Goal: Complete application form

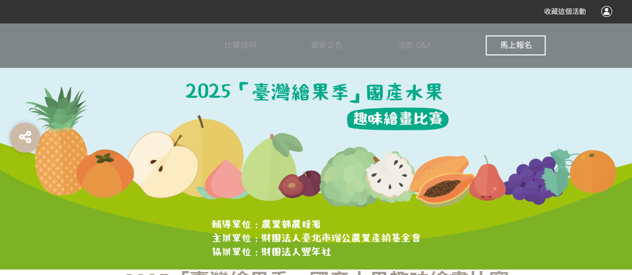
click at [523, 46] on span "馬上報名" at bounding box center [516, 44] width 32 height 9
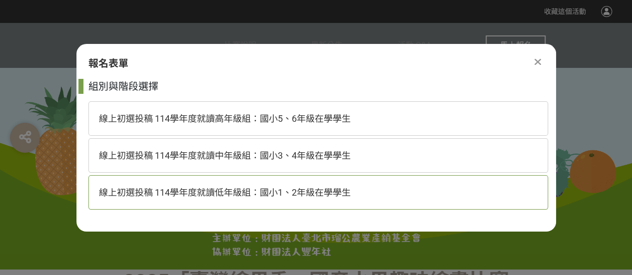
click at [282, 195] on span "線上初選投稿 114學年度就讀低年級組：國小1、2年級在學學生" at bounding box center [225, 192] width 252 height 10
select select "185293:185537"
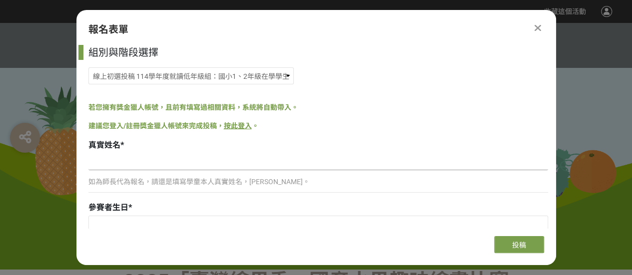
click at [206, 166] on input at bounding box center [318, 161] width 460 height 17
click at [199, 162] on input at bounding box center [318, 161] width 460 height 17
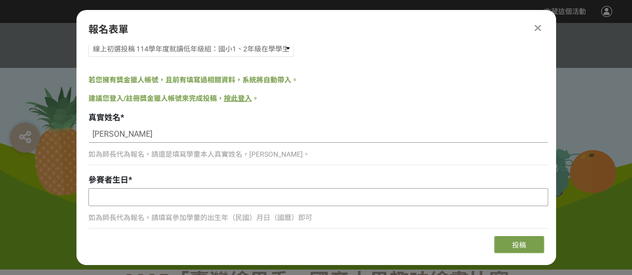
scroll to position [50, 0]
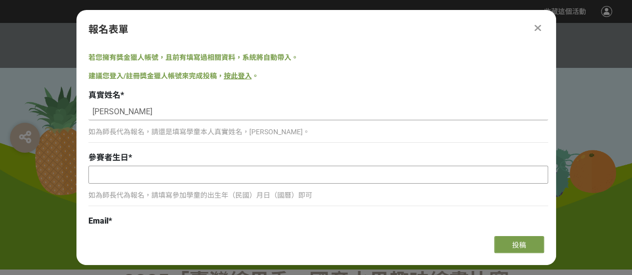
type input "[PERSON_NAME]"
click at [170, 178] on input "text" at bounding box center [318, 174] width 459 height 17
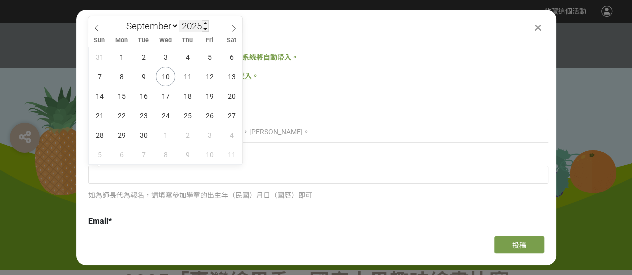
click at [190, 22] on input "2025" at bounding box center [194, 25] width 30 height 11
click at [204, 29] on span at bounding box center [205, 29] width 7 height 6
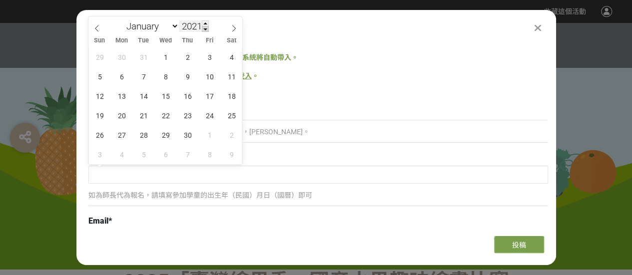
click at [204, 29] on span at bounding box center [205, 29] width 7 height 6
type input "2017"
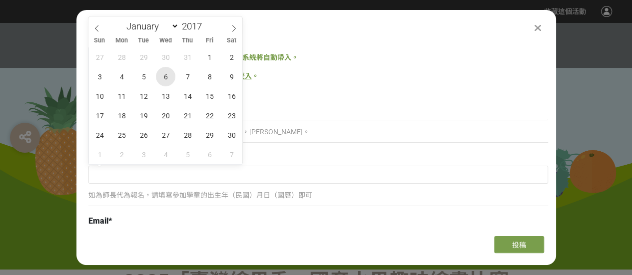
click at [168, 78] on span "6" at bounding box center [165, 76] width 19 height 19
type input "[DATE]"
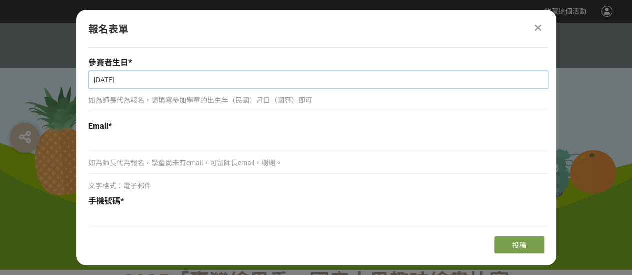
scroll to position [150, 0]
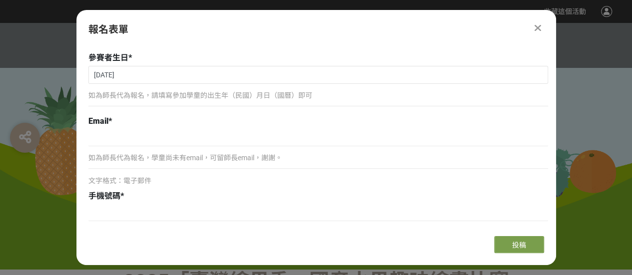
click at [193, 157] on p "如為師長代為報名，學童尚未有email，可留師長email，謝謝。" at bounding box center [318, 158] width 460 height 10
click at [162, 159] on p "如為師長代為報名，學童尚未有email，可留師長email，謝謝。" at bounding box center [318, 158] width 460 height 10
click at [160, 143] on input at bounding box center [318, 137] width 460 height 17
type input "[EMAIL_ADDRESS][DOMAIN_NAME]"
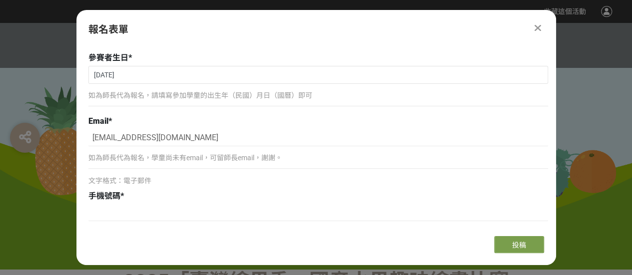
type input "[STREET_ADDRESS]"
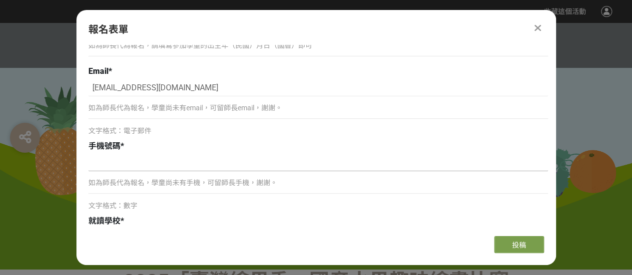
click at [166, 165] on input at bounding box center [318, 162] width 460 height 17
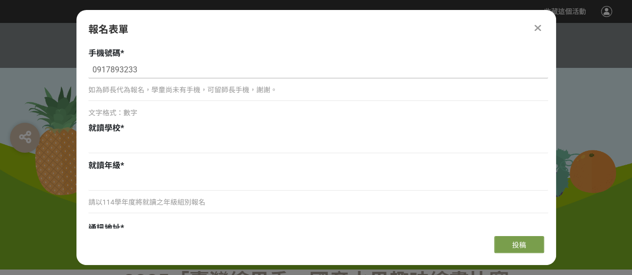
scroll to position [300, 0]
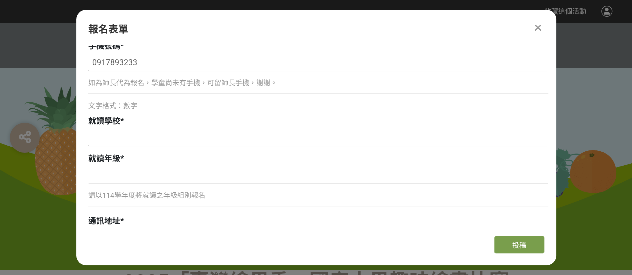
type input "0917893233"
click at [152, 137] on input at bounding box center [318, 137] width 460 height 17
type input "九德國小"
click at [138, 173] on input at bounding box center [318, 175] width 460 height 17
type input "ㄉ"
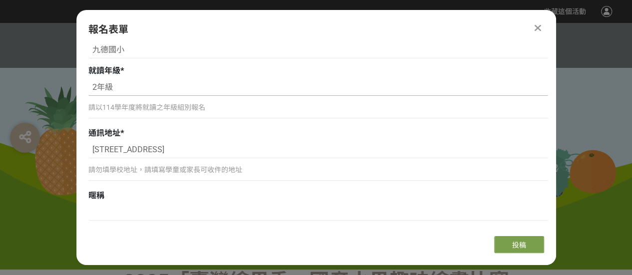
scroll to position [400, 0]
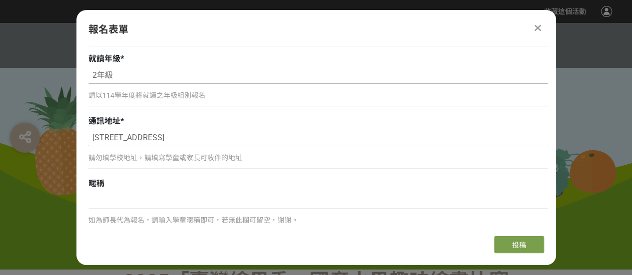
type input "2年級"
click at [94, 136] on input "[STREET_ADDRESS]" at bounding box center [318, 137] width 460 height 17
type input "[STREET_ADDRESS][PERSON_NAME]"
click at [215, 211] on div "如為師長代為報名，請輸入學童暱稱即可，若無此欄可留空，謝謝。" at bounding box center [318, 214] width 460 height 44
click at [215, 204] on input at bounding box center [318, 200] width 460 height 17
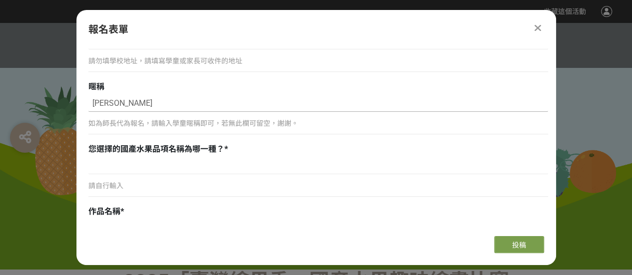
scroll to position [500, 0]
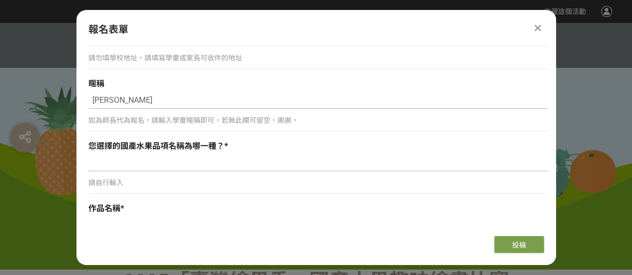
type input "[PERSON_NAME]"
click at [121, 166] on input at bounding box center [318, 162] width 460 height 17
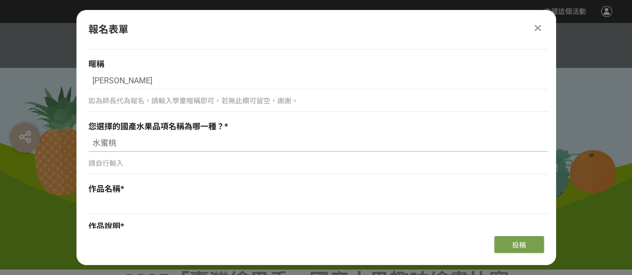
scroll to position [550, 0]
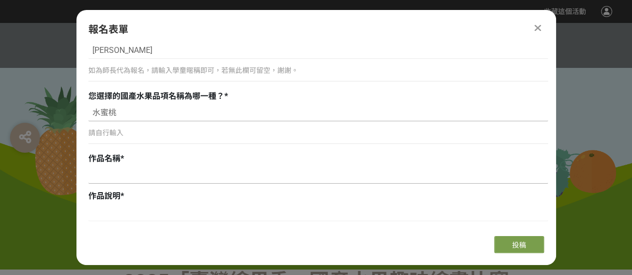
type input "水蜜桃"
click at [121, 177] on input at bounding box center [318, 175] width 460 height 17
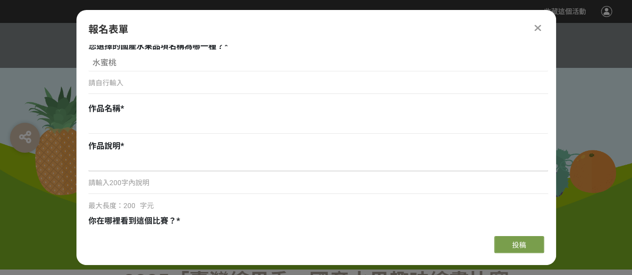
click at [177, 165] on input at bounding box center [318, 162] width 460 height 17
paste input "我最愛這些結實累累、充滿阿公滿滿的水蜜桃。她們各各豐滿香甜、多汁可口，像繁星佈滿整個天空，而幫忙採摘再一起吃好吃可口的水蜜桃是我最快樂的童年！"
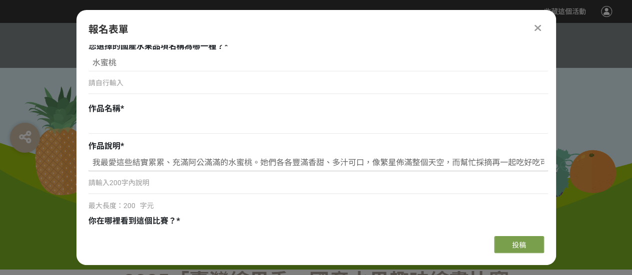
scroll to position [0, 118]
type input "我最愛這些結實累累、充滿阿公滿滿的水蜜桃。她們各各豐滿香甜、多汁可口，像繁星佈滿整個天空，而幫忙採摘再一起吃好吃可口的水蜜桃是我最快樂的童年！"
click at [177, 123] on input at bounding box center [318, 125] width 460 height 17
type input "g"
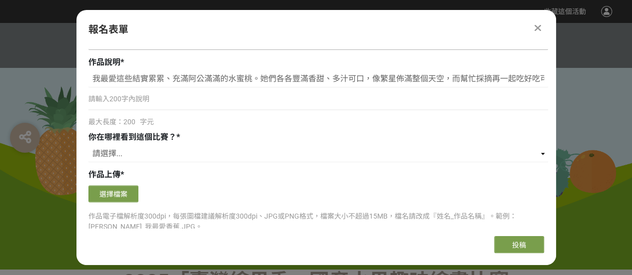
scroll to position [700, 0]
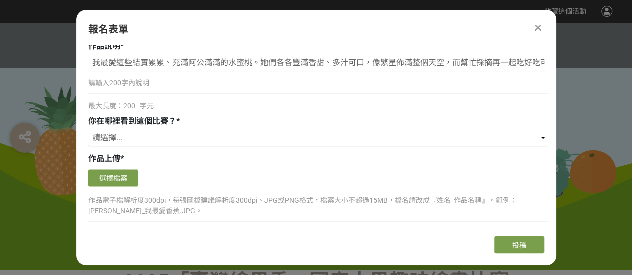
type input "屬於阿公的水蜜桃天空"
click at [140, 141] on select "請選擇... 獎金獵人網站 Facebook / Instagram 校園講座 / 老師系上推薦 電子郵件 海報 其他" at bounding box center [318, 137] width 460 height 17
select select "校園講座 / 老師系上推薦"
click at [88, 129] on select "請選擇... 獎金獵人網站 Facebook / Instagram 校園講座 / 老師系上推薦 電子郵件 海報 其他" at bounding box center [318, 137] width 460 height 17
click at [123, 179] on button "選擇檔案" at bounding box center [113, 177] width 50 height 17
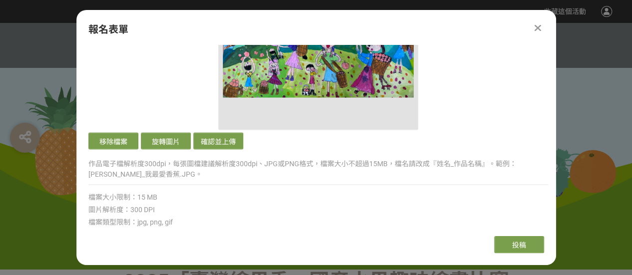
scroll to position [950, 0]
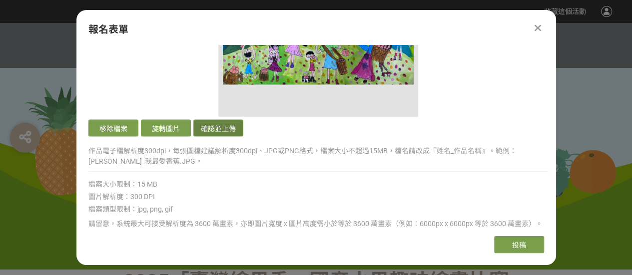
click at [216, 127] on button "確認並上傳" at bounding box center [218, 127] width 50 height 17
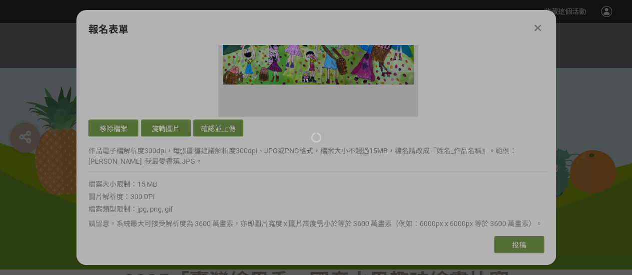
scroll to position [750, 0]
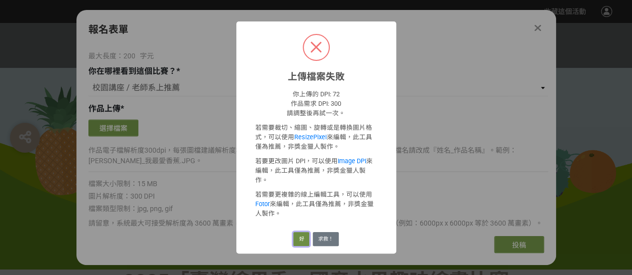
click at [301, 232] on button "好" at bounding box center [301, 239] width 16 height 14
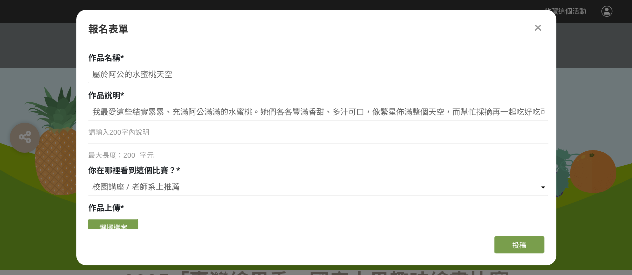
scroll to position [650, 0]
click at [119, 220] on button "選擇檔案" at bounding box center [113, 227] width 50 height 17
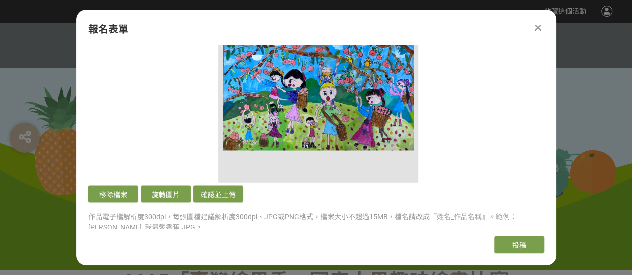
scroll to position [900, 0]
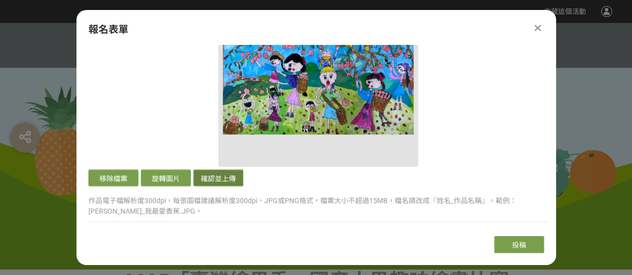
click at [214, 174] on button "確認並上傳" at bounding box center [218, 177] width 50 height 17
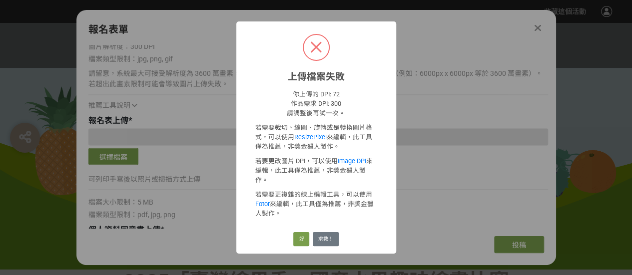
scroll to position [700, 0]
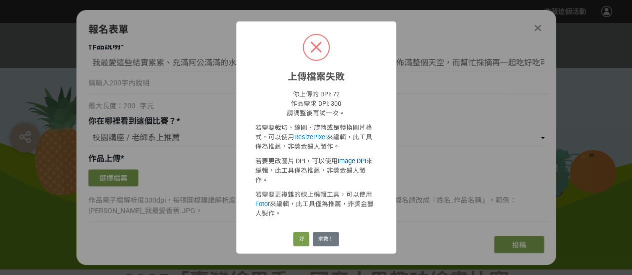
click at [348, 165] on link "Image DPI" at bounding box center [352, 160] width 28 height 7
click at [307, 232] on button "好" at bounding box center [301, 239] width 16 height 14
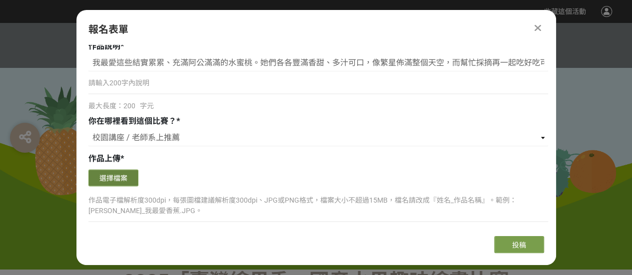
click at [128, 179] on button "選擇檔案" at bounding box center [113, 177] width 50 height 17
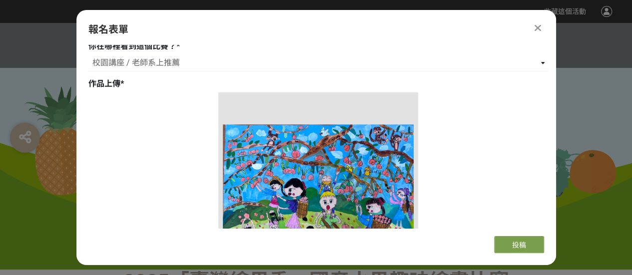
scroll to position [900, 0]
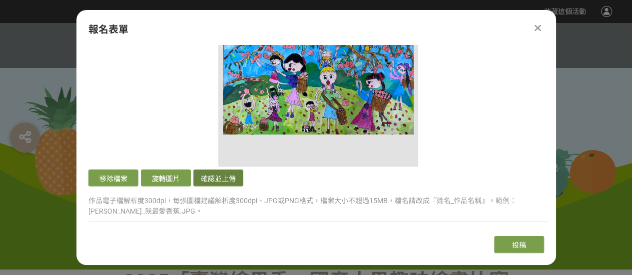
click at [219, 177] on button "確認並上傳" at bounding box center [218, 177] width 50 height 17
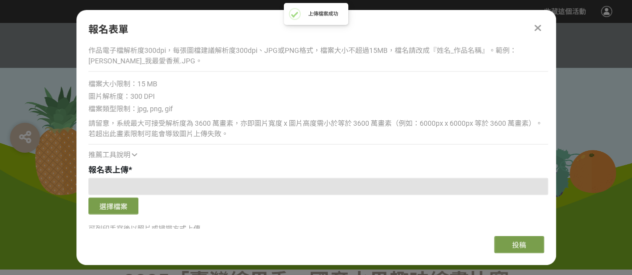
scroll to position [1100, 0]
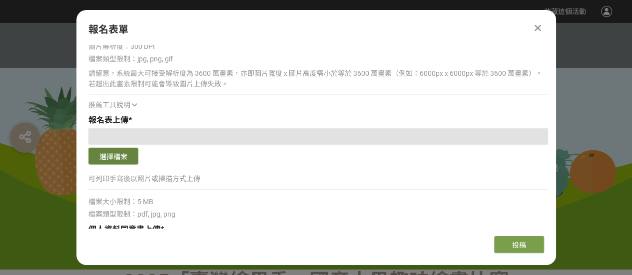
click at [124, 158] on button "選擇檔案" at bounding box center [113, 156] width 50 height 17
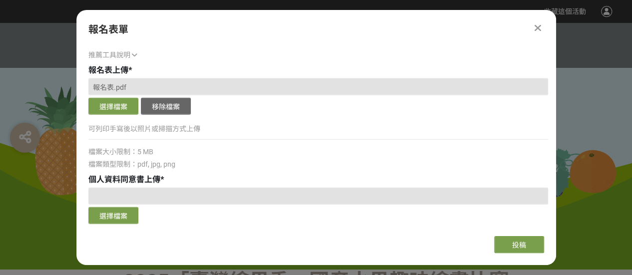
scroll to position [1200, 0]
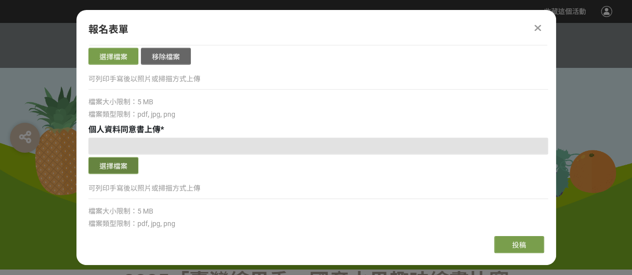
click at [123, 162] on button "選擇檔案" at bounding box center [113, 165] width 50 height 17
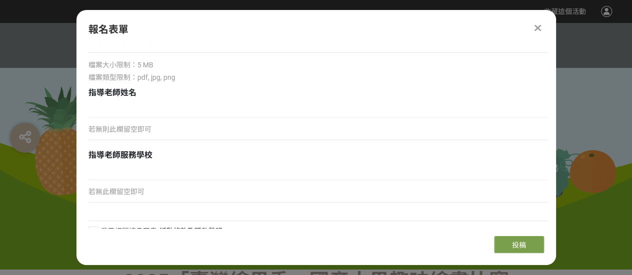
scroll to position [1359, 0]
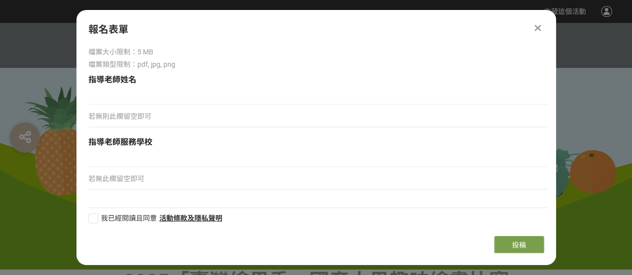
click at [94, 214] on div at bounding box center [93, 219] width 10 height 10
checkbox input "true"
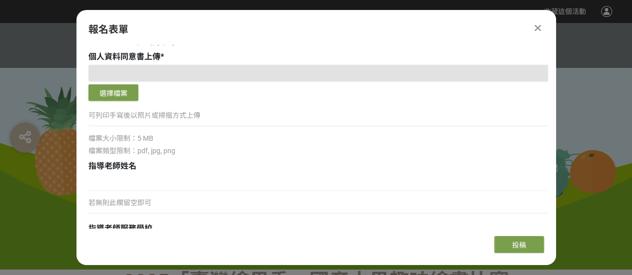
scroll to position [1209, 0]
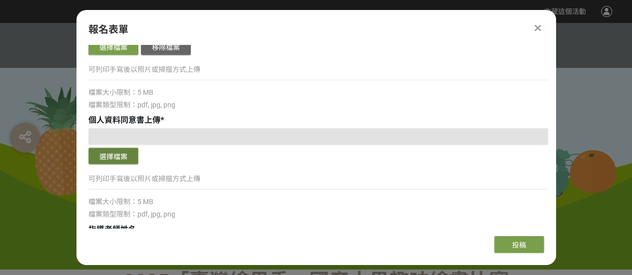
click at [122, 157] on button "選擇檔案" at bounding box center [113, 156] width 50 height 17
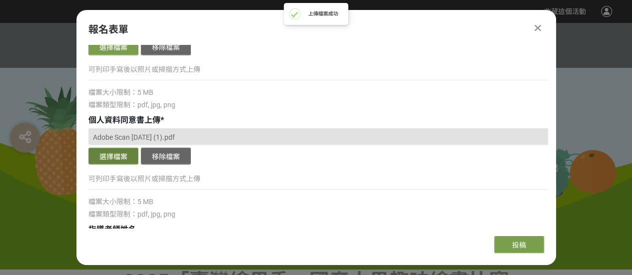
click at [117, 157] on button "選擇檔案" at bounding box center [113, 156] width 50 height 17
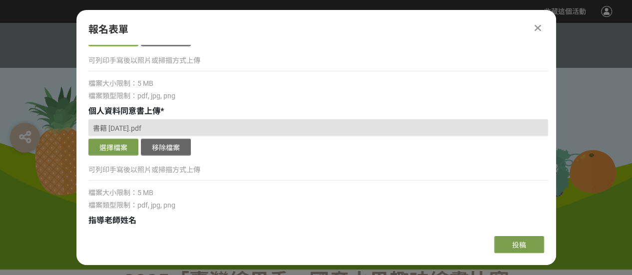
scroll to position [1259, 0]
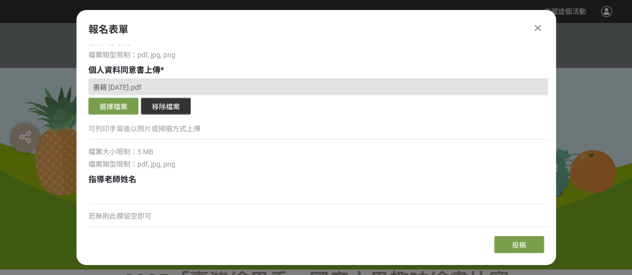
click at [164, 105] on button "移除檔案" at bounding box center [166, 106] width 50 height 17
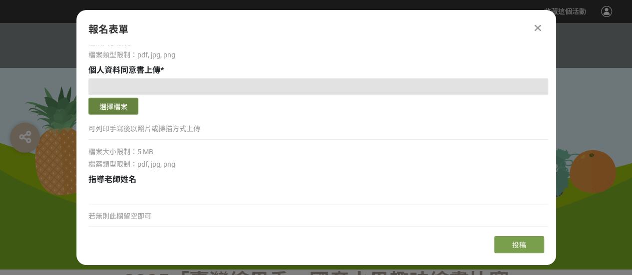
click at [128, 99] on button "選擇檔案" at bounding box center [113, 106] width 50 height 17
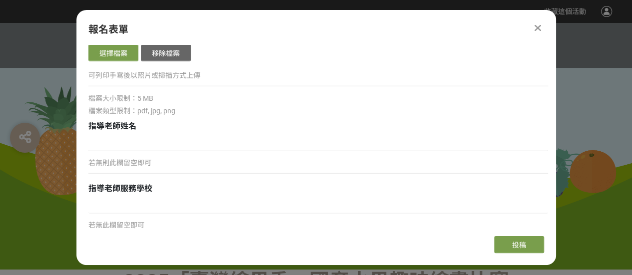
scroll to position [1359, 0]
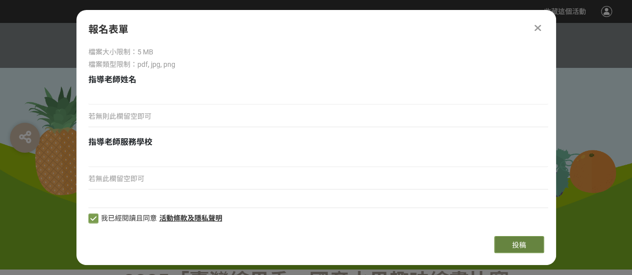
click at [526, 249] on button "投稿" at bounding box center [519, 244] width 50 height 17
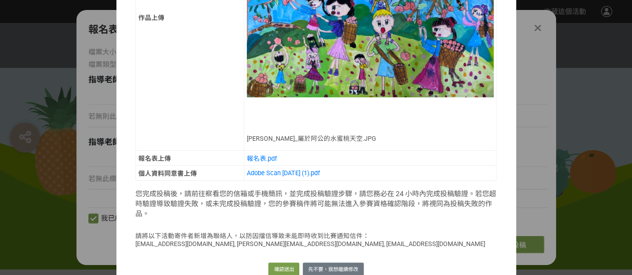
scroll to position [400, 0]
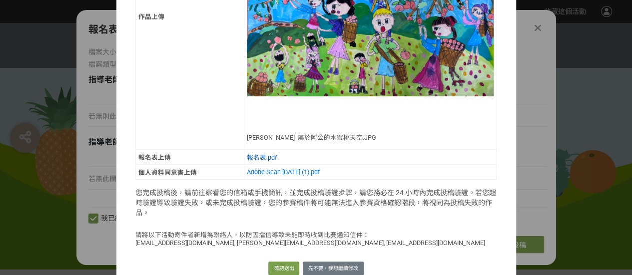
click at [267, 154] on link "報名表.pdf" at bounding box center [262, 157] width 30 height 7
click at [304, 168] on link "Adobe Scan [DATE] (1).pdf" at bounding box center [283, 171] width 73 height 7
click at [344, 262] on button "先不要，我想繼續修改" at bounding box center [333, 269] width 61 height 14
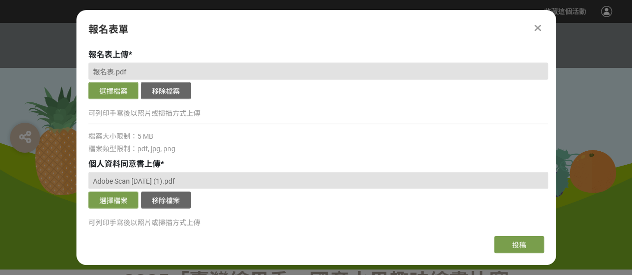
scroll to position [1209, 0]
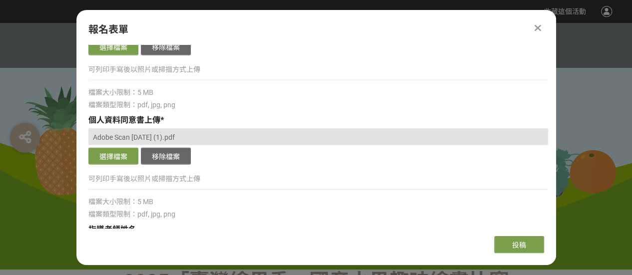
click at [171, 154] on button "移除檔案" at bounding box center [166, 156] width 50 height 17
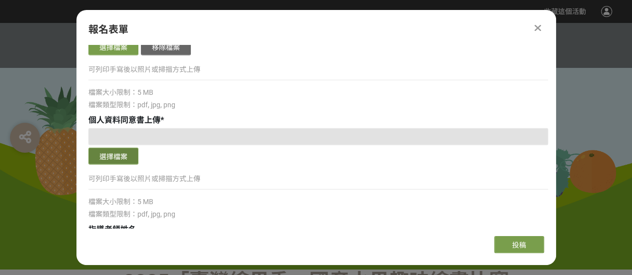
click at [123, 154] on button "選擇檔案" at bounding box center [113, 156] width 50 height 17
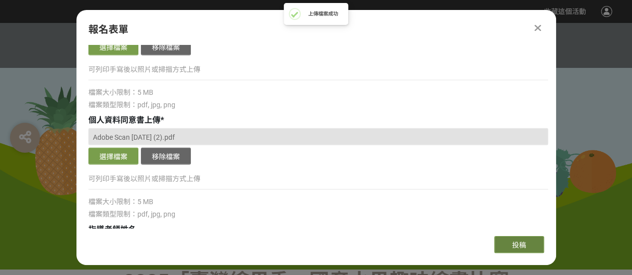
click at [511, 246] on button "投稿" at bounding box center [519, 244] width 50 height 17
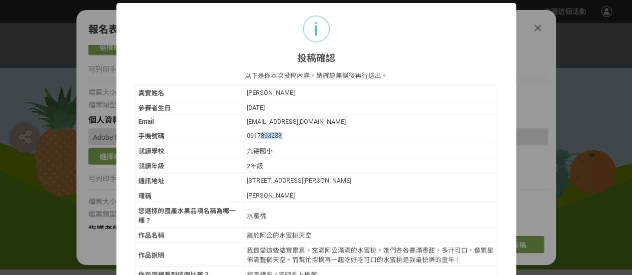
drag, startPoint x: 257, startPoint y: 133, endPoint x: 283, endPoint y: 133, distance: 26.0
click at [283, 133] on div "0917893233" at bounding box center [370, 135] width 247 height 7
drag, startPoint x: 282, startPoint y: 178, endPoint x: 346, endPoint y: 184, distance: 64.2
click at [340, 182] on td "[STREET_ADDRESS][PERSON_NAME]" at bounding box center [370, 180] width 253 height 15
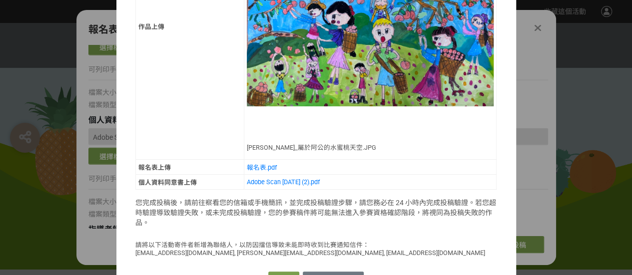
scroll to position [400, 0]
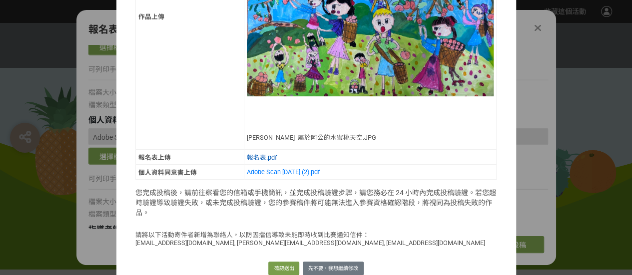
click at [264, 154] on link "報名表.pdf" at bounding box center [262, 157] width 30 height 7
click at [271, 168] on link "Adobe Scan [DATE] (2).pdf" at bounding box center [283, 171] width 73 height 7
click at [285, 262] on button "確認送出" at bounding box center [283, 269] width 31 height 14
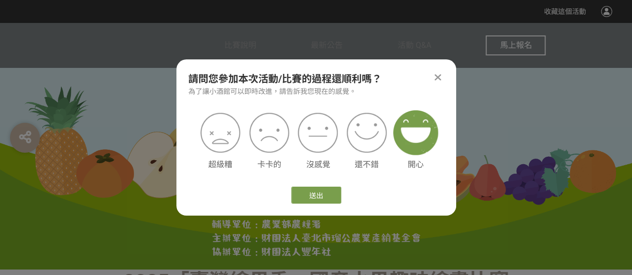
click at [418, 133] on img at bounding box center [415, 132] width 45 height 45
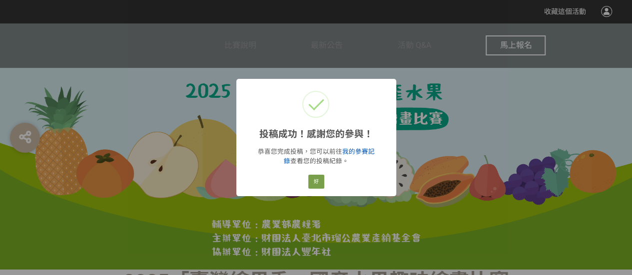
click at [346, 154] on link "我的參賽記錄" at bounding box center [329, 156] width 91 height 17
click at [318, 176] on button "好" at bounding box center [316, 182] width 16 height 14
